Goal: Book appointment/travel/reservation

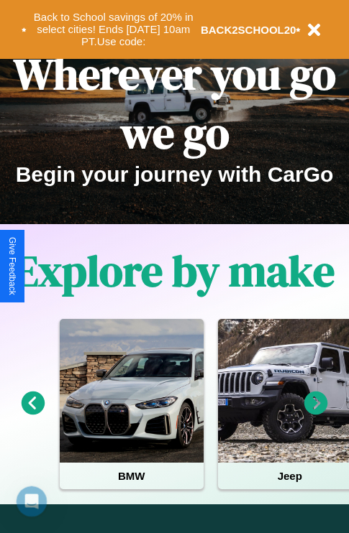
scroll to position [221, 0]
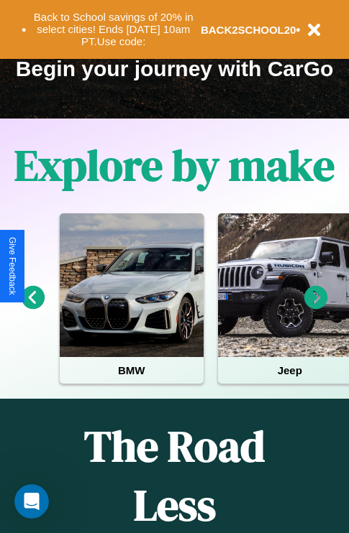
click at [32, 308] on icon at bounding box center [34, 298] width 24 height 24
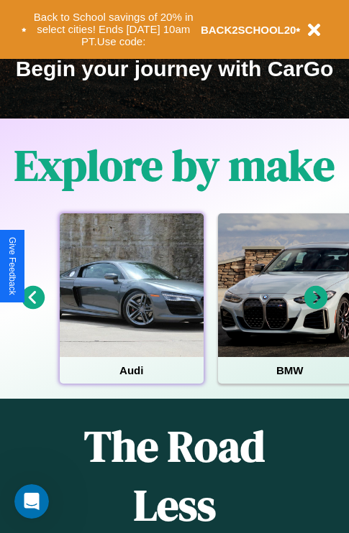
click at [131, 308] on div at bounding box center [132, 286] width 144 height 144
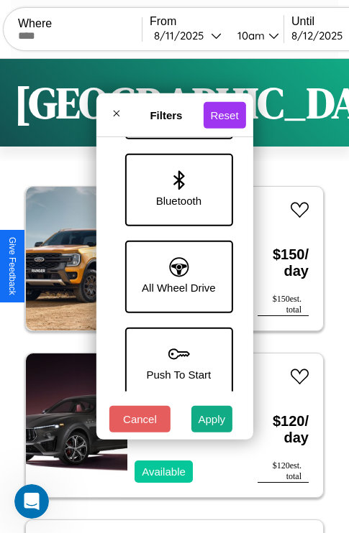
scroll to position [988, 0]
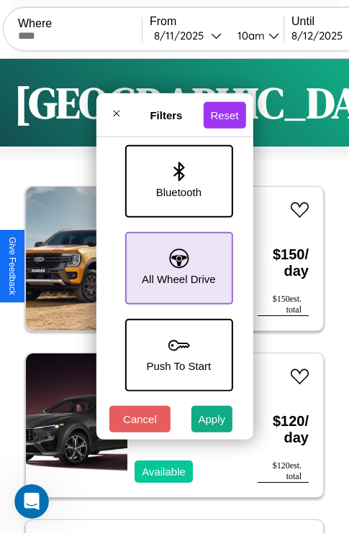
click at [176, 261] on icon at bounding box center [178, 258] width 19 height 19
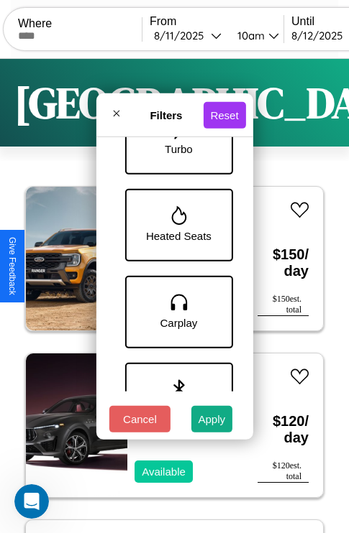
scroll to position [729, 0]
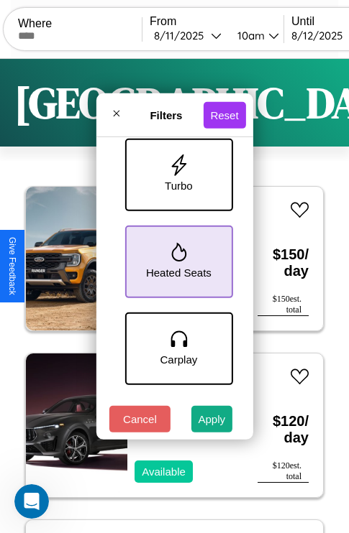
click at [176, 259] on icon at bounding box center [178, 252] width 15 height 19
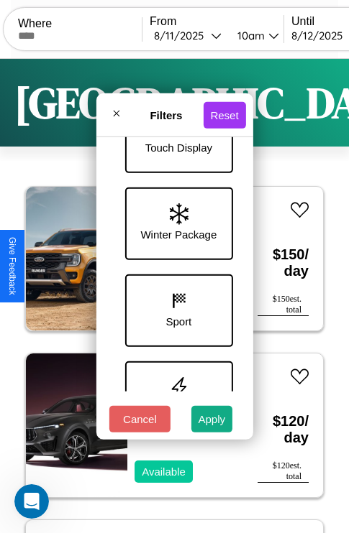
scroll to position [468, 0]
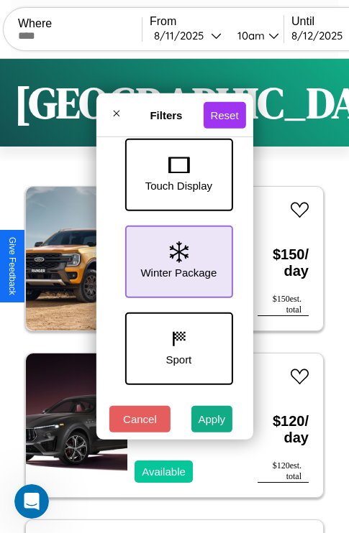
click at [176, 259] on icon at bounding box center [178, 253] width 19 height 22
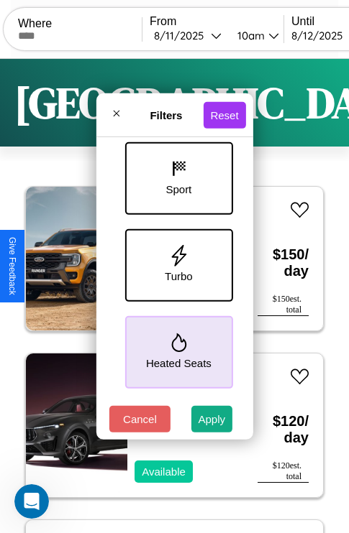
scroll to position [642, 0]
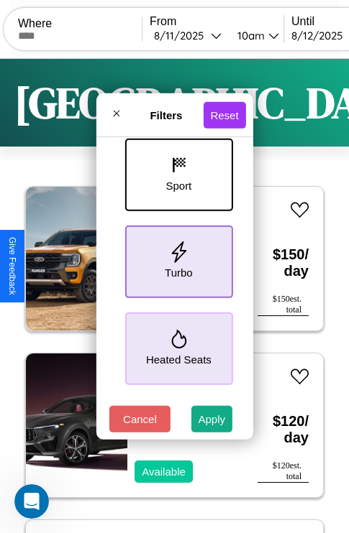
click at [176, 259] on icon at bounding box center [179, 253] width 22 height 22
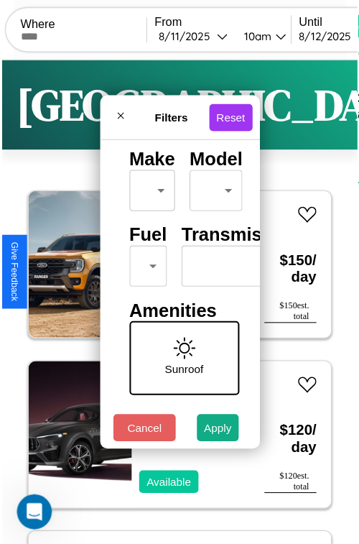
scroll to position [116, 0]
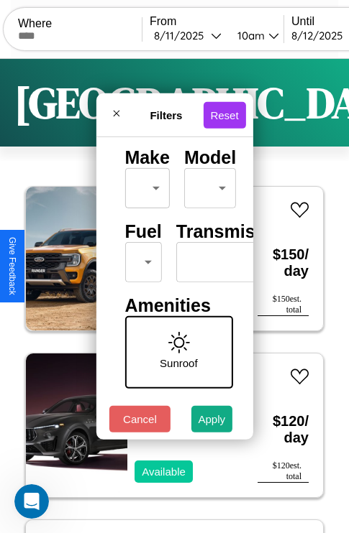
click at [140, 259] on body "CarGo Where From [DATE] 10am Until [DATE] 10am Become a Host Login Sign Up Toky…" at bounding box center [174, 296] width 349 height 593
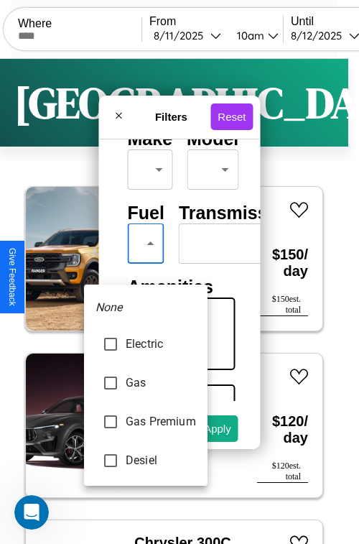
type input "***"
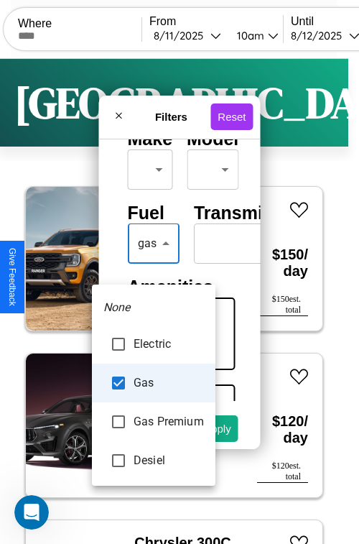
click at [153, 265] on div at bounding box center [179, 272] width 359 height 544
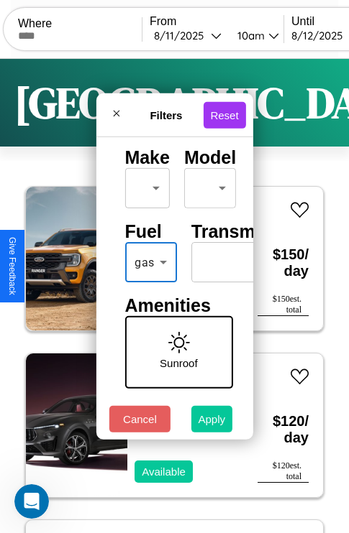
click at [212, 423] on button "Apply" at bounding box center [212, 419] width 42 height 27
